Goal: Find specific page/section: Find specific page/section

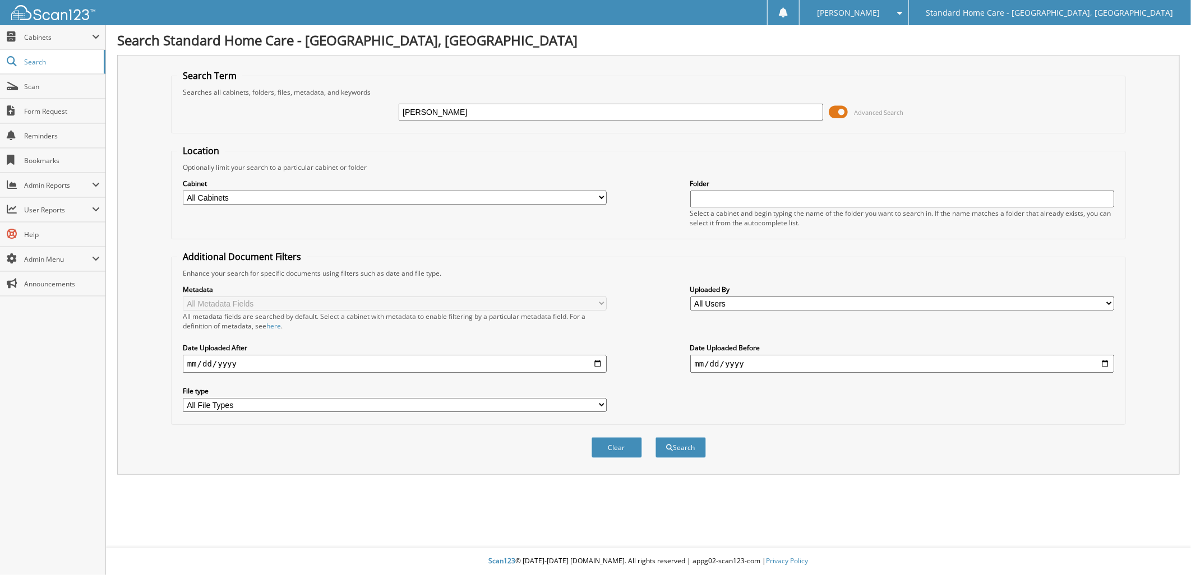
type input "[PERSON_NAME]"
click at [656, 437] on button "Search" at bounding box center [681, 447] width 50 height 21
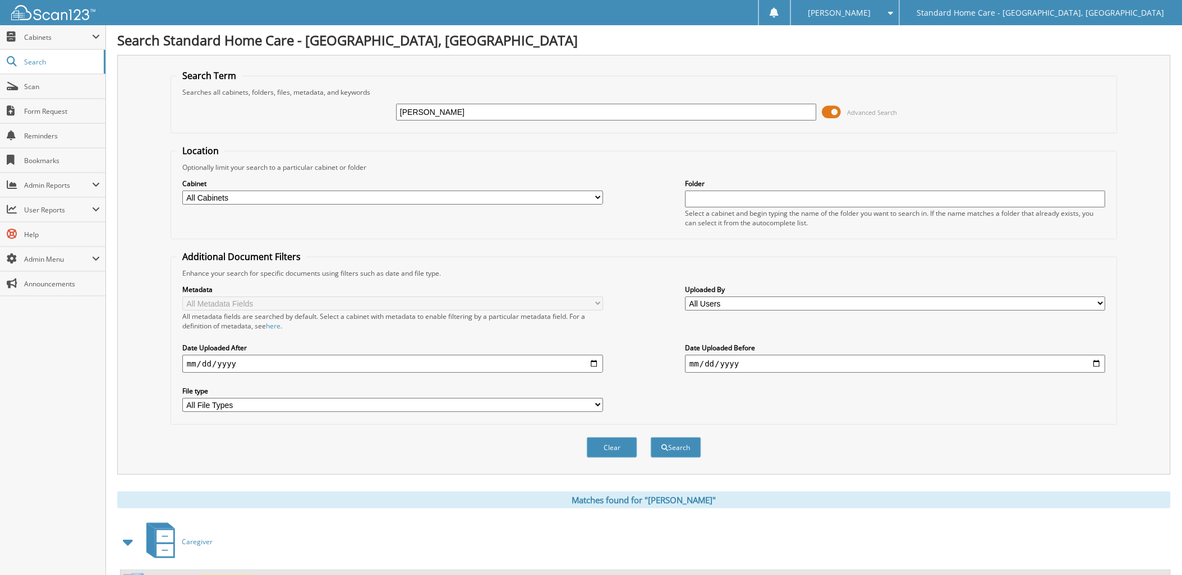
click at [505, 116] on input "[PERSON_NAME]" at bounding box center [606, 112] width 421 height 17
type input "[PERSON_NAME]"
click at [651, 437] on button "Search" at bounding box center [676, 447] width 50 height 21
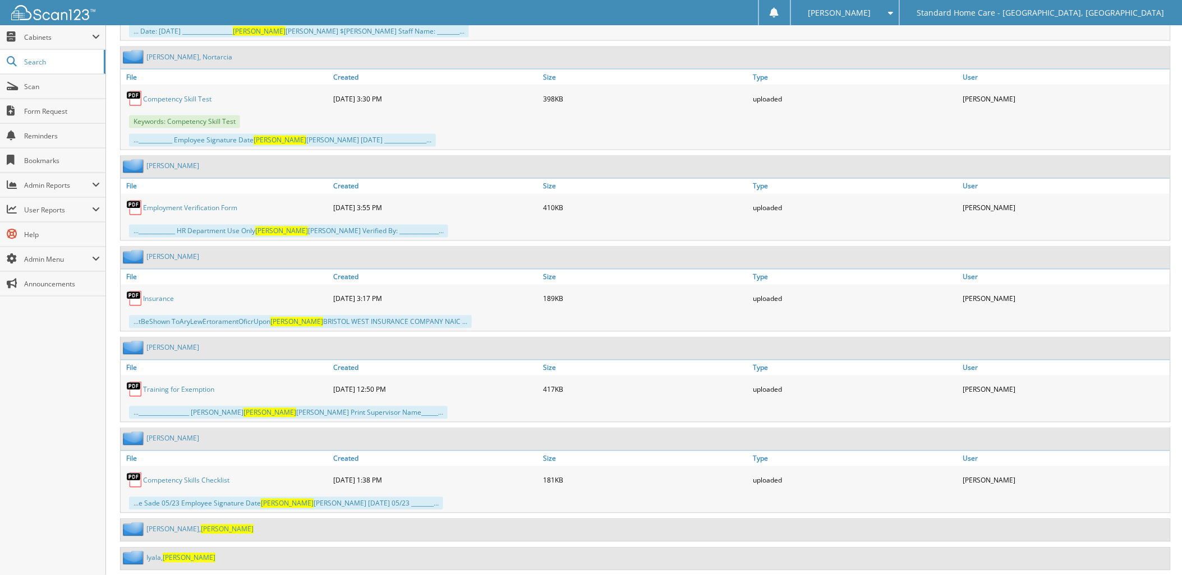
scroll to position [2222, 0]
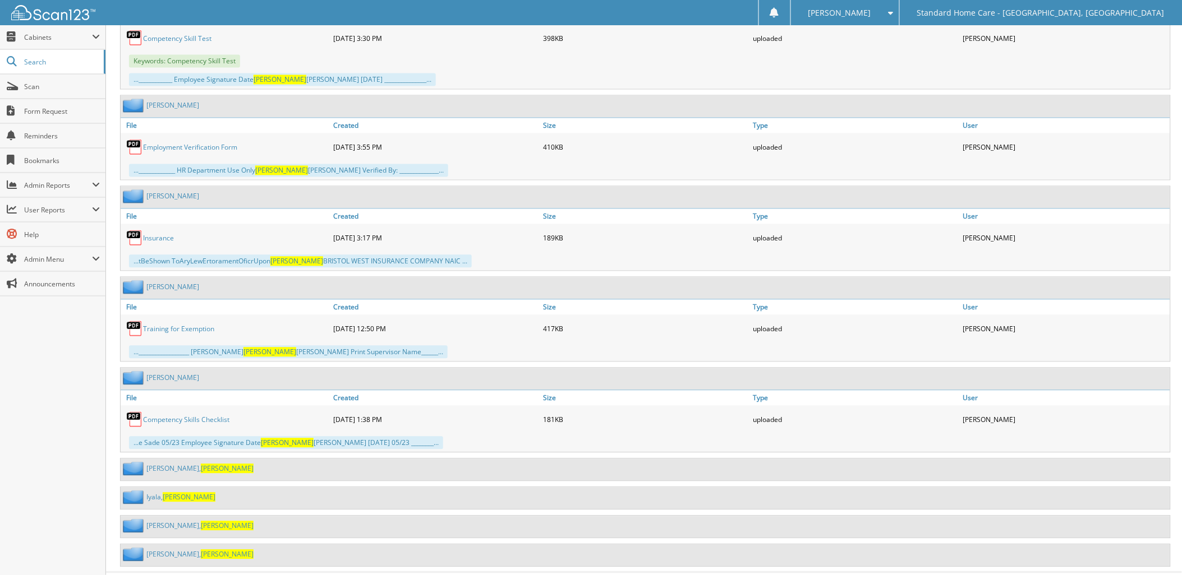
click at [174, 550] on link "Kinchen, Raquel" at bounding box center [199, 555] width 107 height 10
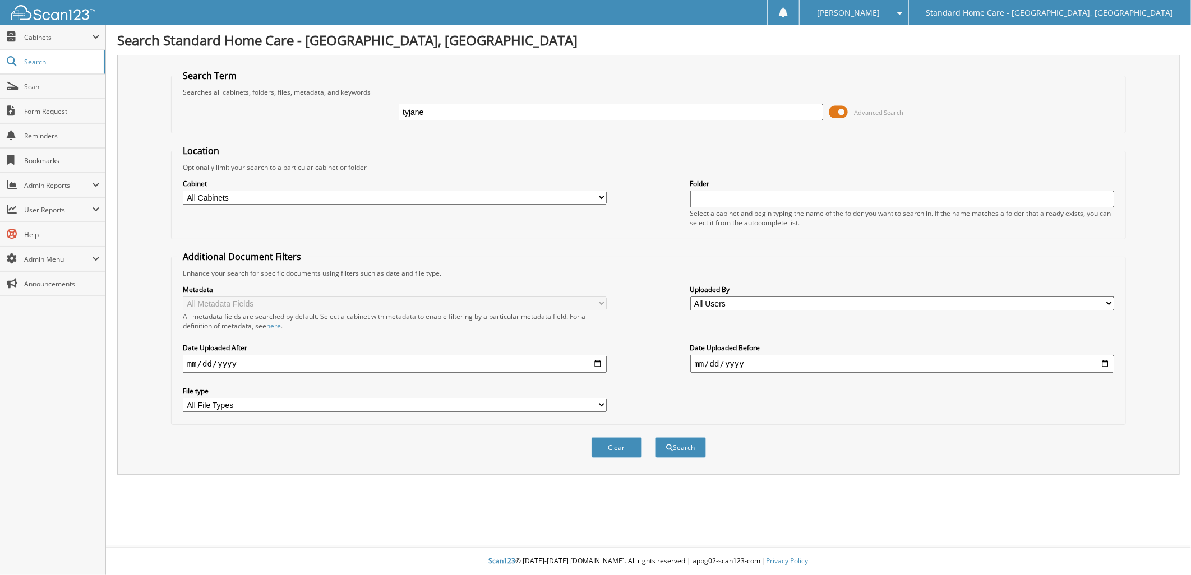
type input "tyjane"
click at [656, 437] on button "Search" at bounding box center [681, 447] width 50 height 21
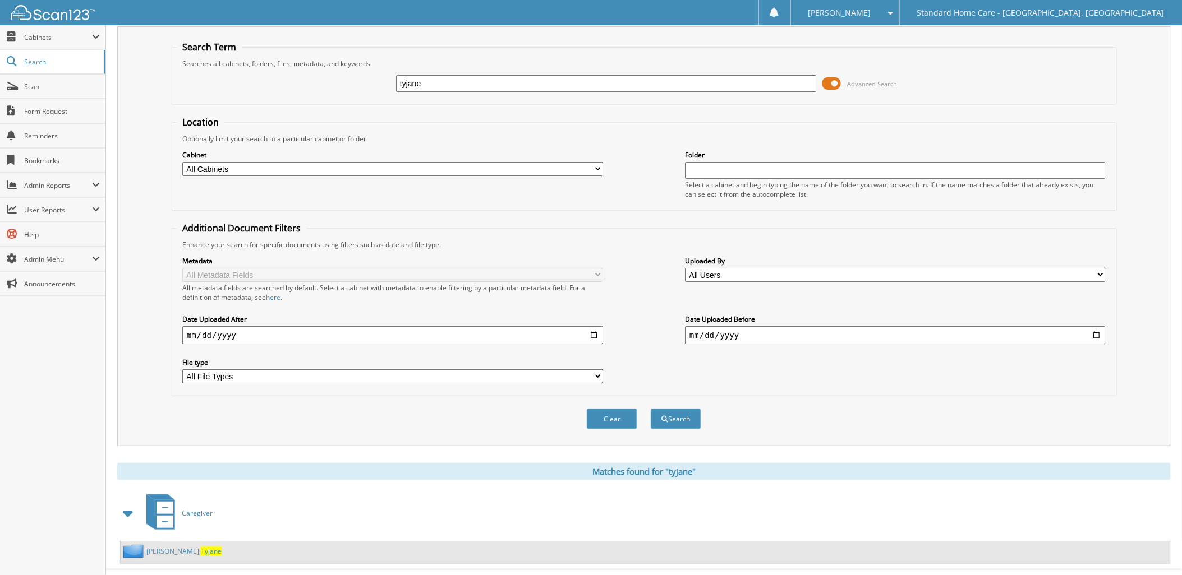
scroll to position [40, 0]
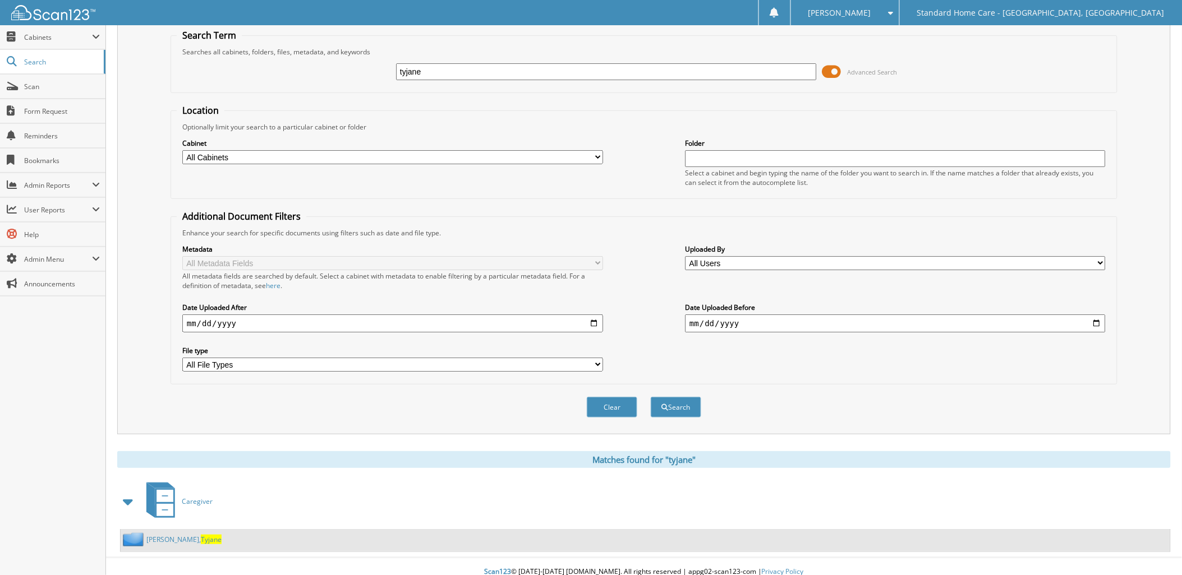
click at [201, 535] on span "Tyjane" at bounding box center [211, 540] width 21 height 10
